Goal: Information Seeking & Learning: Learn about a topic

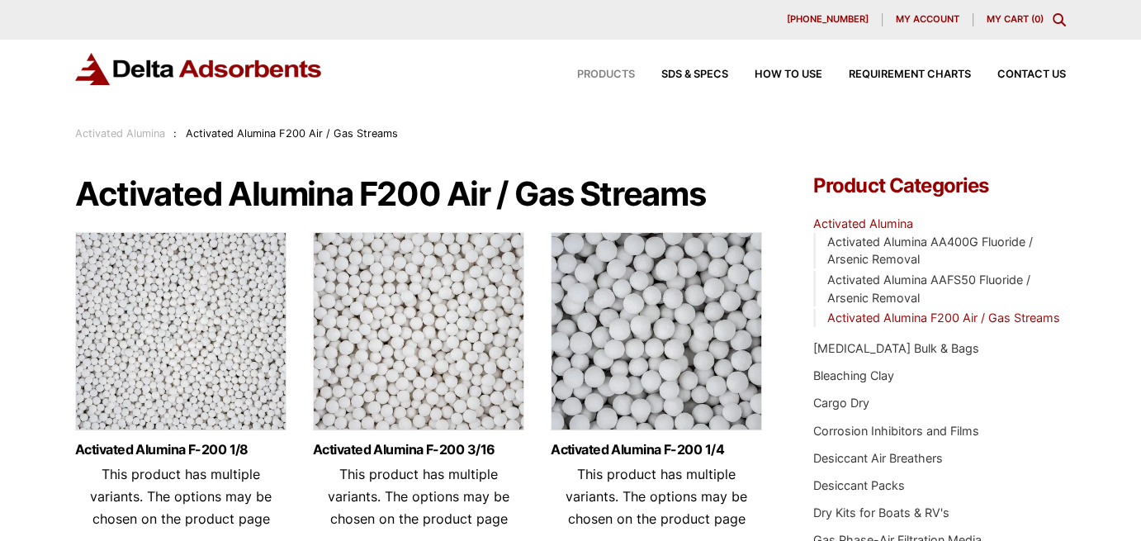
click at [603, 73] on span "Products" at bounding box center [606, 74] width 58 height 11
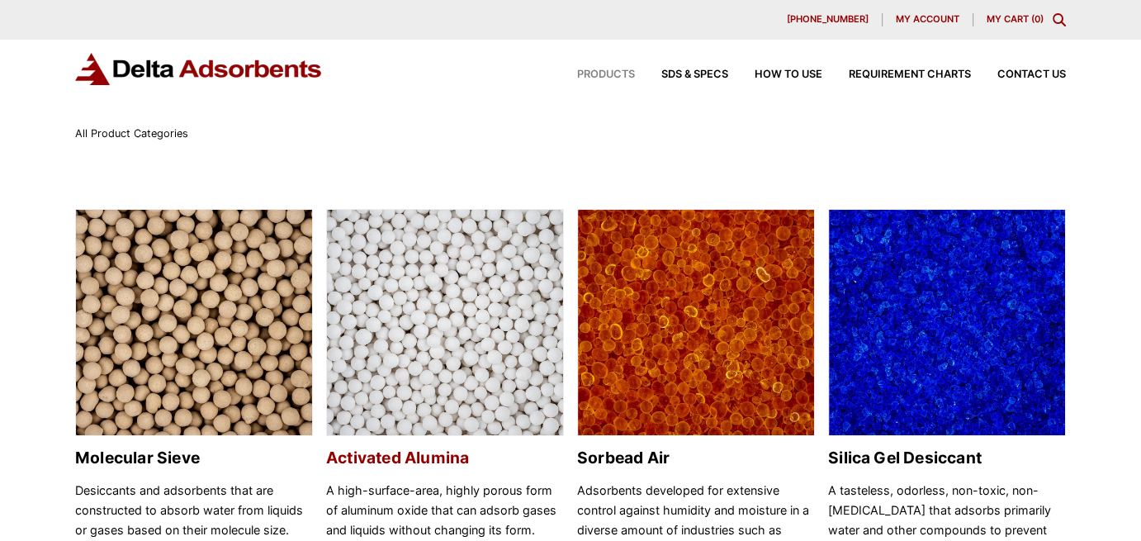
click at [431, 319] on img at bounding box center [445, 323] width 236 height 227
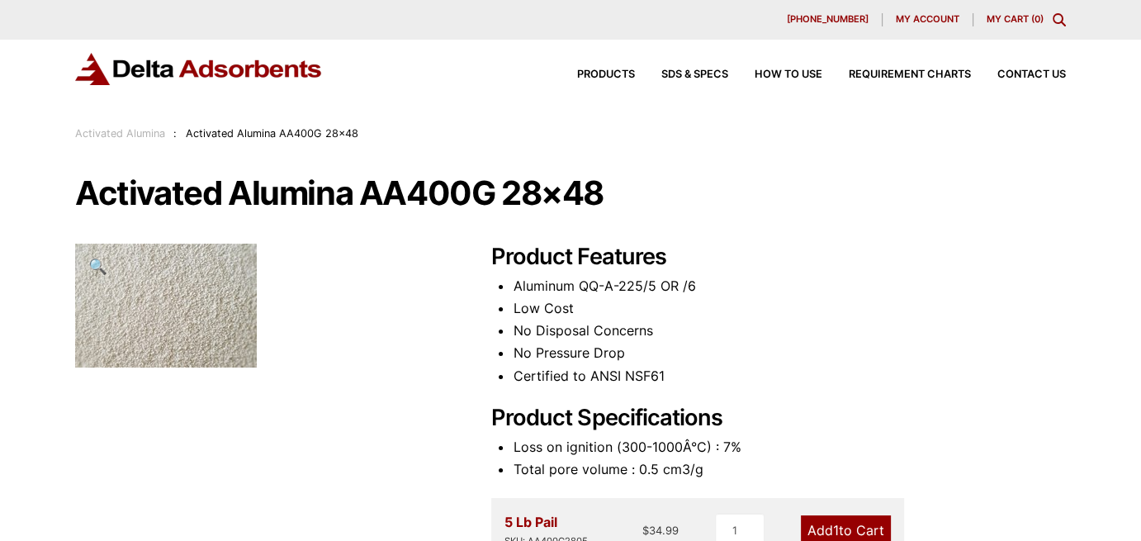
click at [592, 69] on div "Products SDS & SPECS How to Use Requirement Charts Contact Us" at bounding box center [808, 75] width 528 height 24
click at [594, 77] on span "Products" at bounding box center [606, 74] width 58 height 11
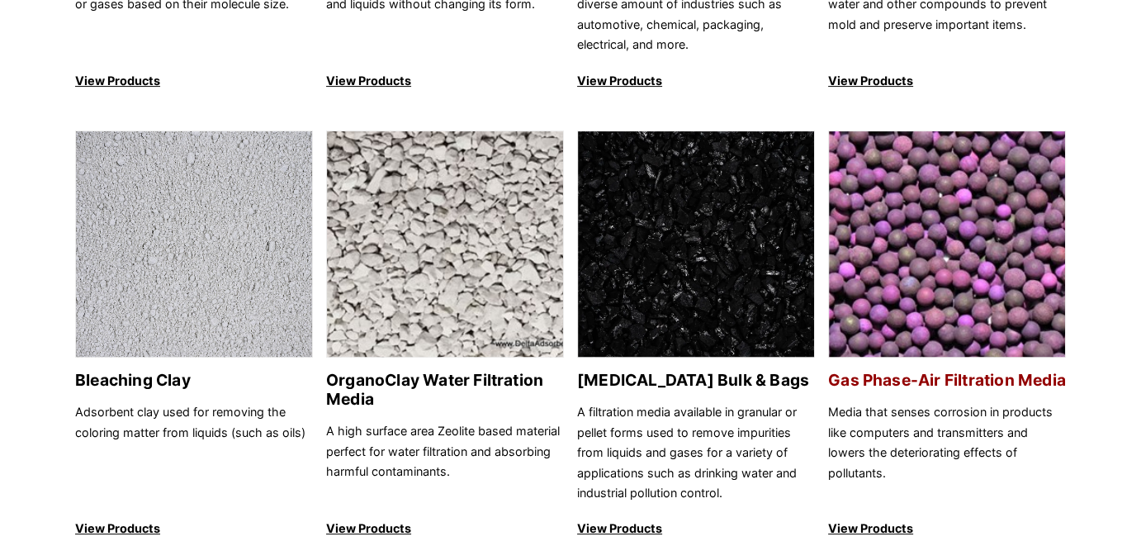
scroll to position [578, 0]
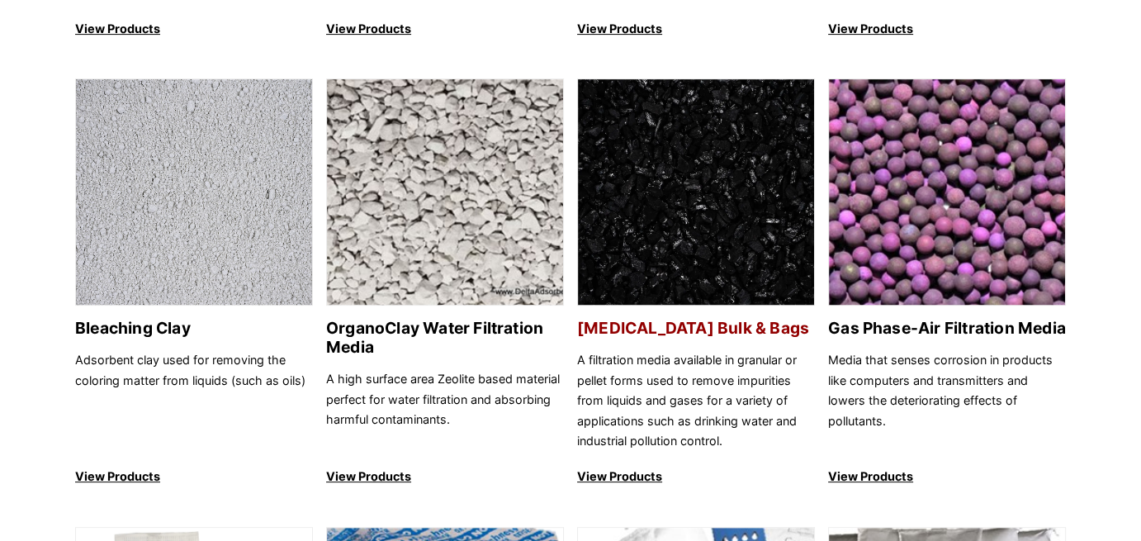
click at [680, 240] on img at bounding box center [696, 192] width 236 height 227
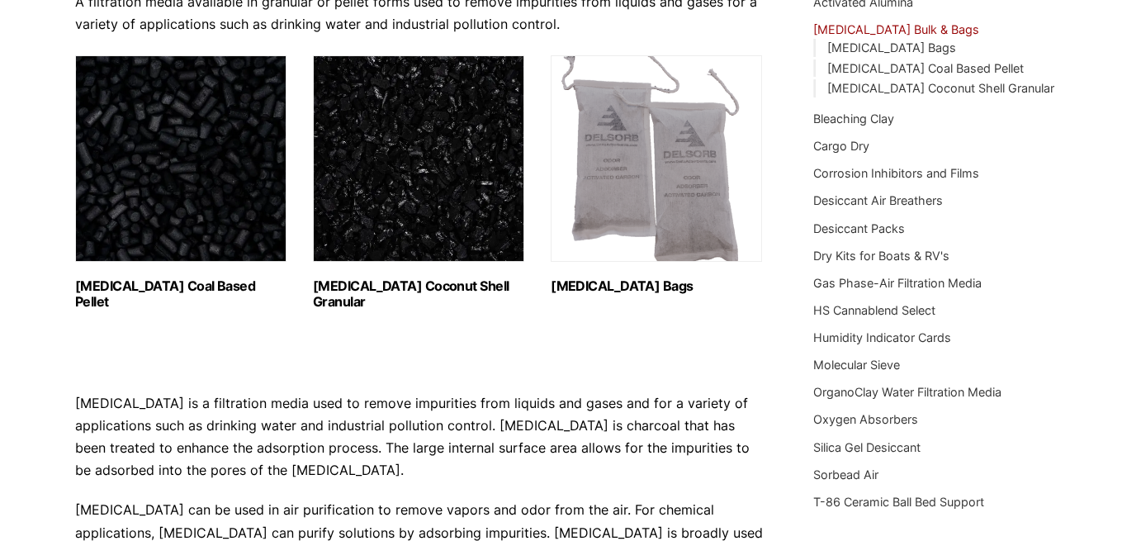
scroll to position [83, 0]
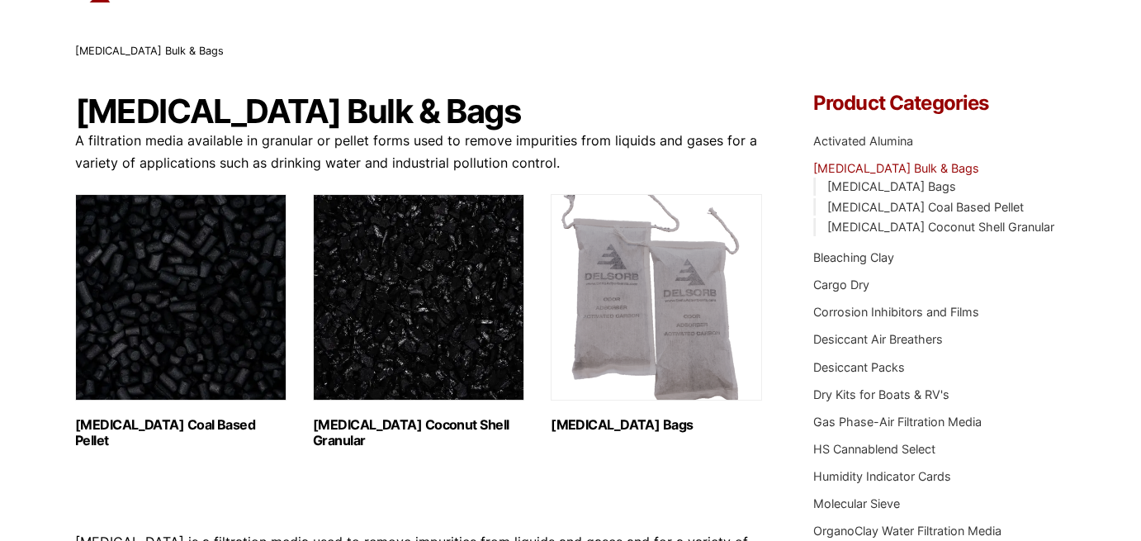
click at [383, 330] on img "Visit product category Activated Carbon Coconut Shell Granular" at bounding box center [418, 297] width 211 height 206
click at [187, 267] on img "Visit product category Activated Carbon Coal Based Pellet" at bounding box center [180, 297] width 211 height 206
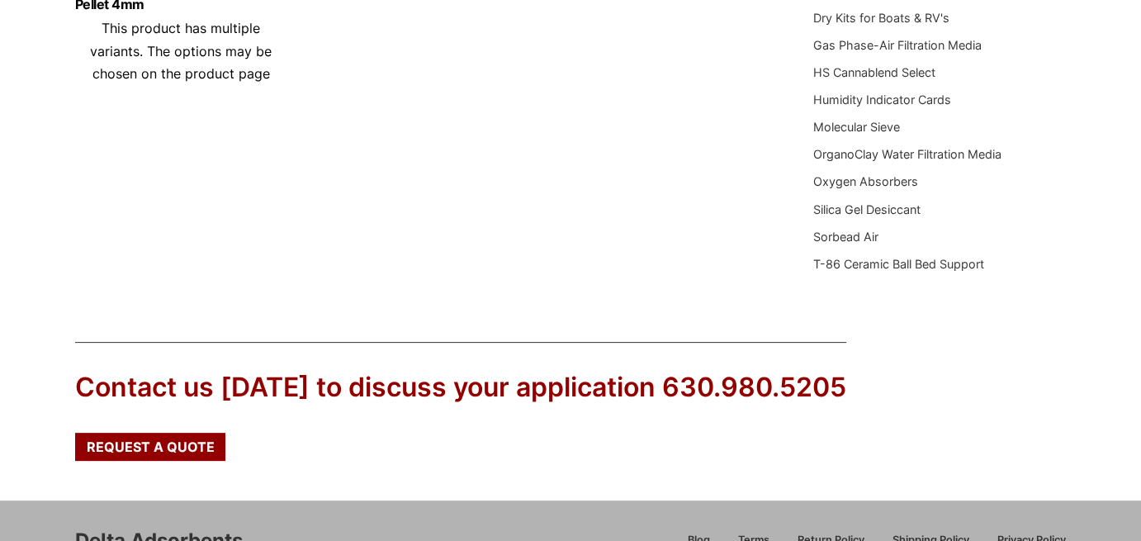
scroll to position [248, 0]
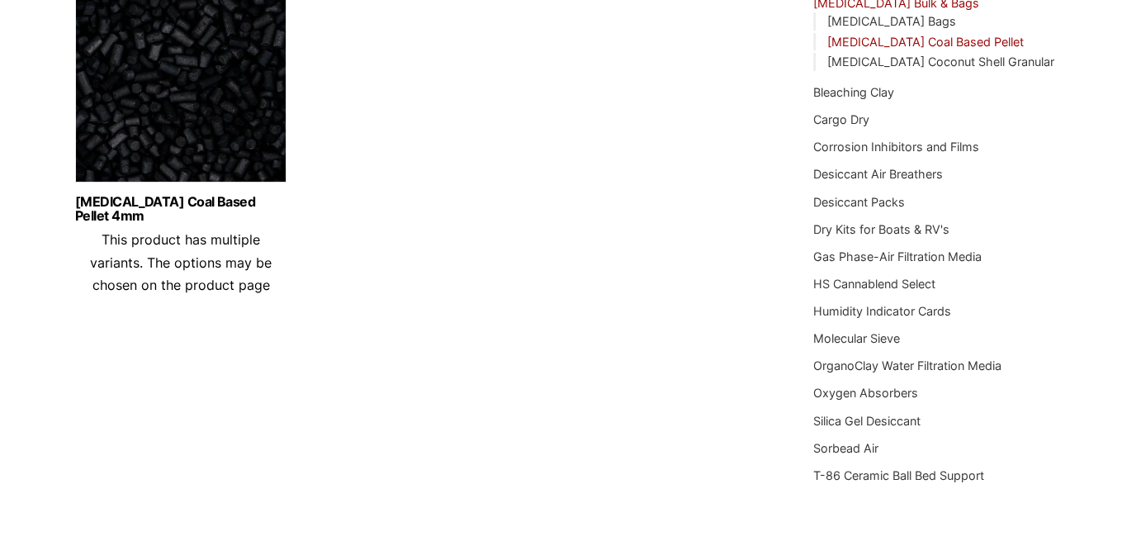
click at [107, 166] on img at bounding box center [180, 87] width 211 height 206
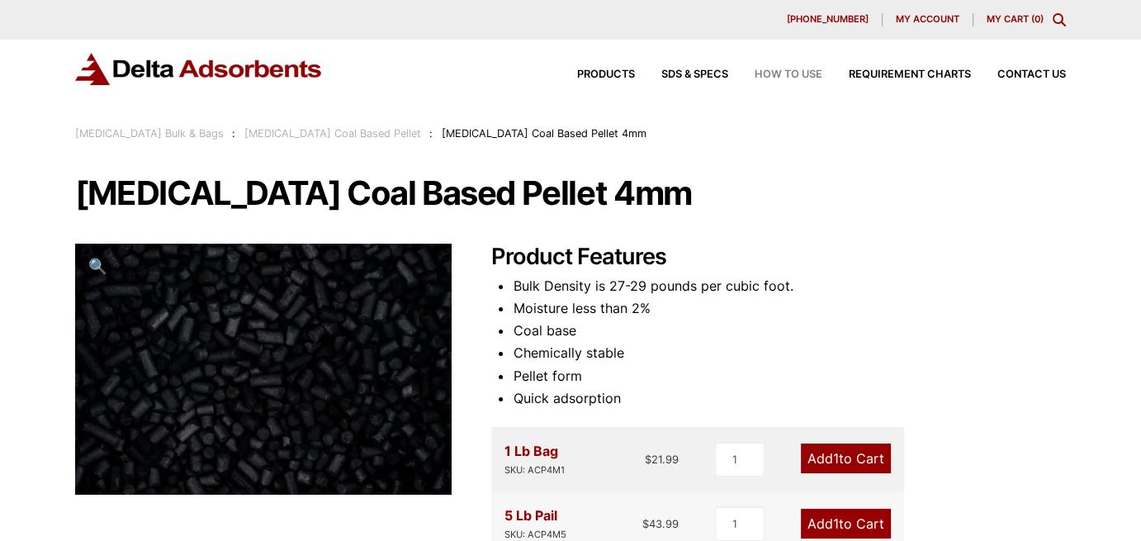
click at [760, 78] on span "How to Use" at bounding box center [788, 74] width 68 height 11
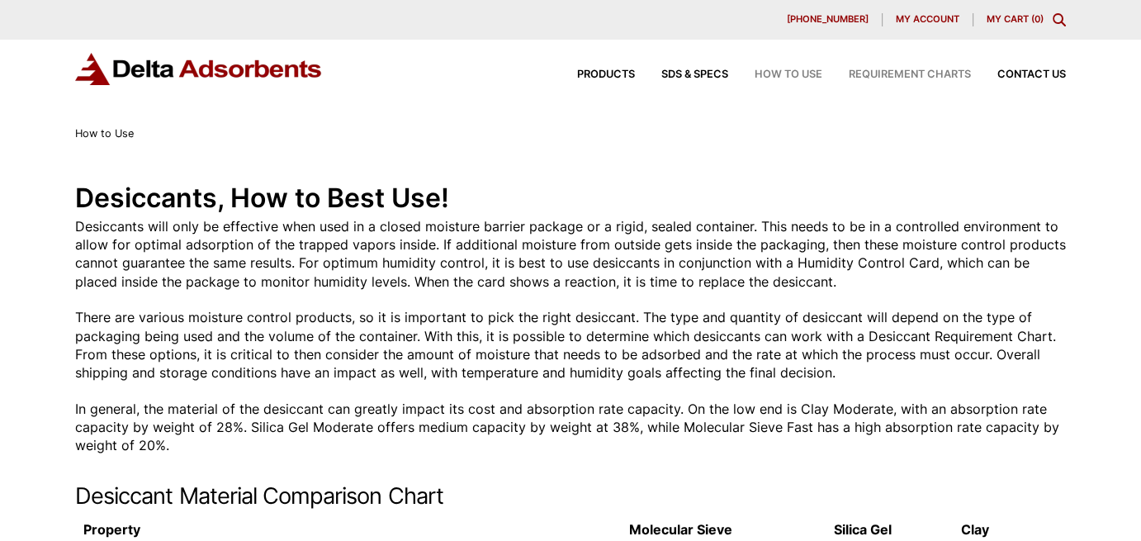
click at [902, 72] on span "Requirement Charts" at bounding box center [910, 74] width 122 height 11
